Goal: Task Accomplishment & Management: Manage account settings

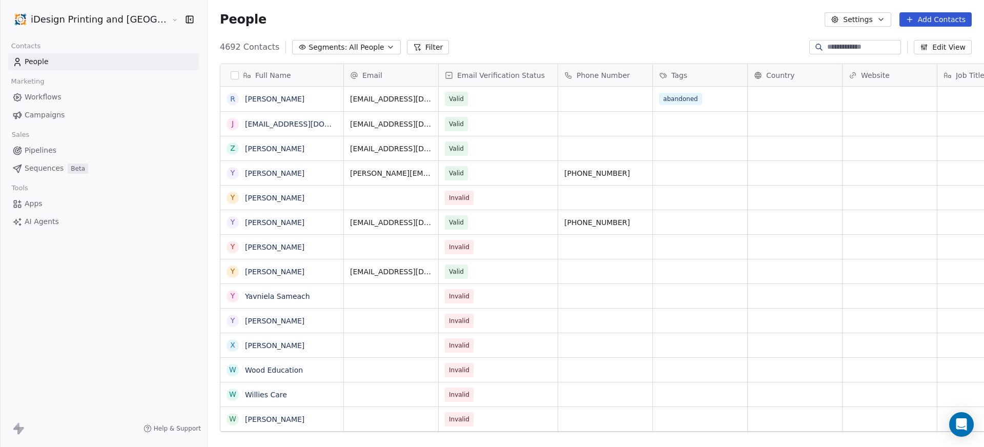
scroll to position [386, 804]
